Goal: Task Accomplishment & Management: Manage account settings

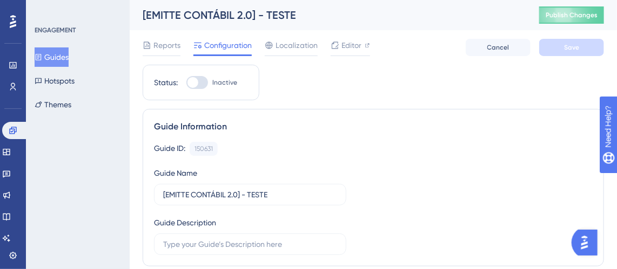
click at [61, 52] on button "Guides" at bounding box center [52, 57] width 34 height 19
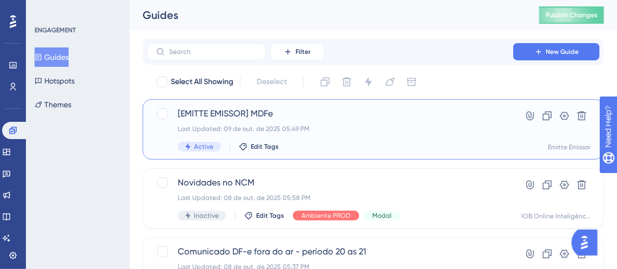
click at [343, 141] on div "[EMITTE EMISSOR] MDFe Last Updated: 09 de out. de 2025 05:49 PM Active Edit Tags" at bounding box center [330, 129] width 305 height 44
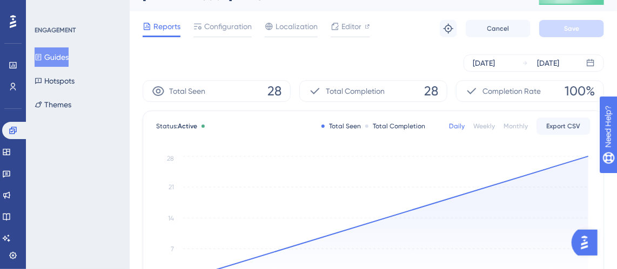
scroll to position [7, 0]
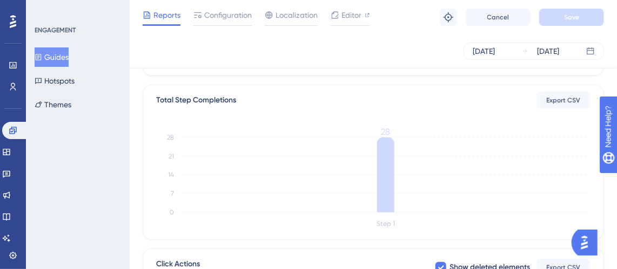
drag, startPoint x: 623, startPoint y: 79, endPoint x: 5, endPoint y: 16, distance: 620.9
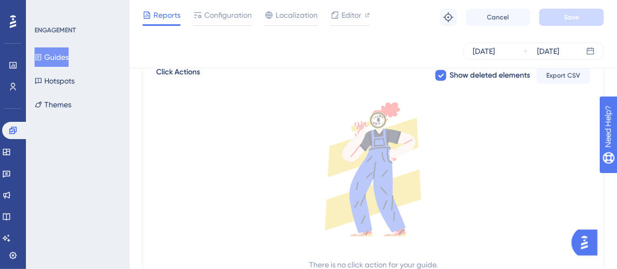
scroll to position [433, 0]
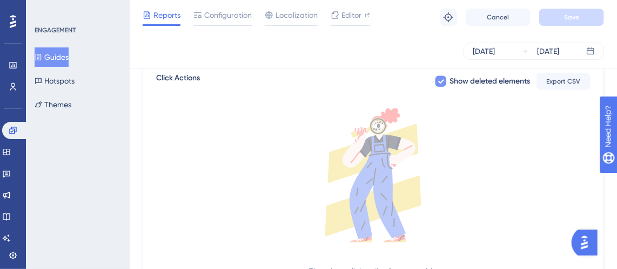
click at [442, 79] on icon at bounding box center [440, 81] width 6 height 9
click at [442, 79] on div at bounding box center [440, 81] width 11 height 11
checkbox input "true"
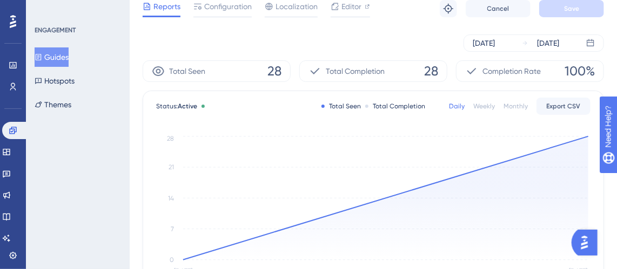
scroll to position [0, 0]
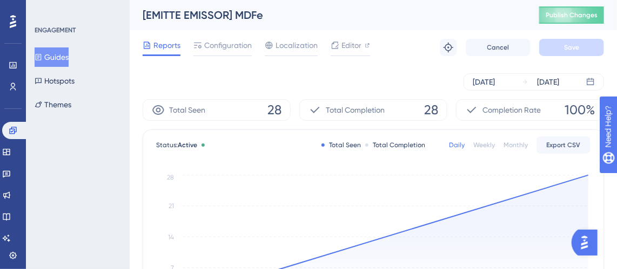
click at [221, 32] on div "Reports Configuration Localization Editor Troubleshoot Cancel Save" at bounding box center [373, 47] width 461 height 35
click at [227, 42] on span "Configuration" at bounding box center [228, 45] width 48 height 13
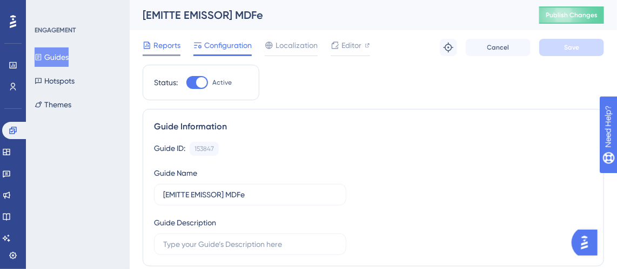
click at [178, 41] on span "Reports" at bounding box center [166, 45] width 27 height 13
